Goal: Task Accomplishment & Management: Manage account settings

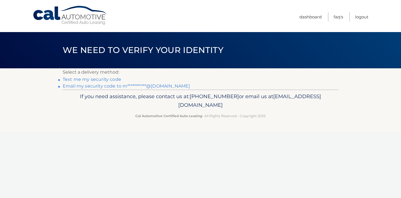
click at [109, 80] on link "Text me my security code" at bounding box center [92, 79] width 58 height 5
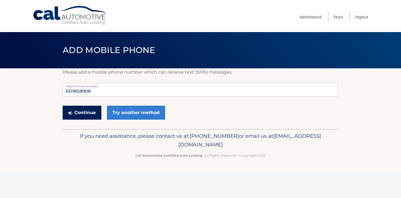
click at [81, 114] on button "Continue" at bounding box center [82, 112] width 39 height 14
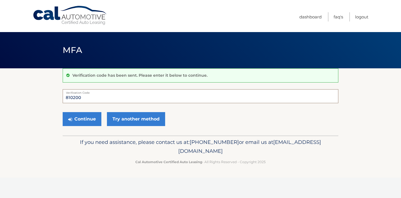
type input "810200"
click at [82, 119] on button "Continue" at bounding box center [82, 119] width 39 height 14
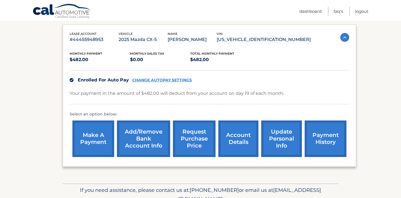
scroll to position [94, 0]
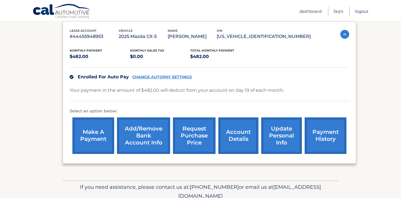
click at [362, 11] on link "Logout" at bounding box center [361, 11] width 13 height 9
